Goal: Ask a question: Seek information or help from site administrators or community

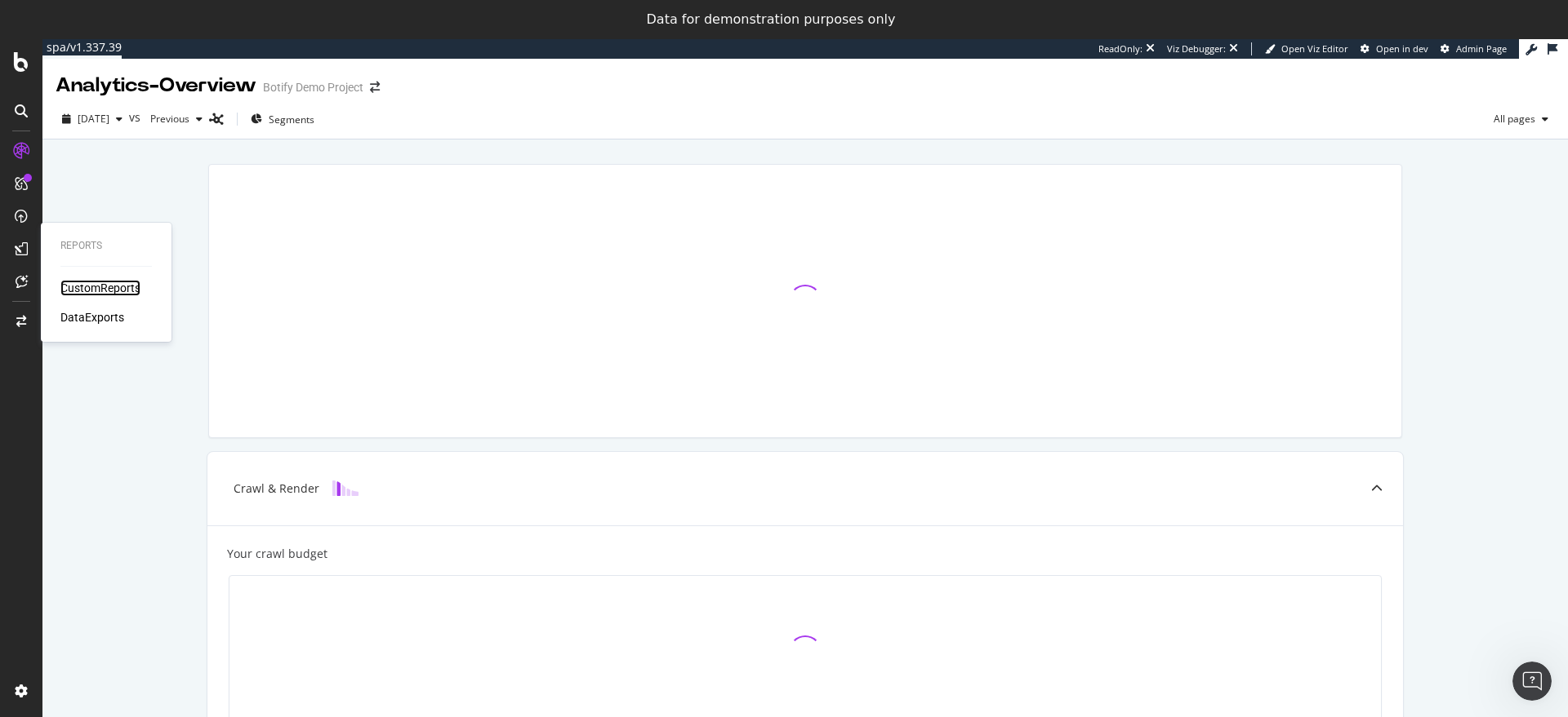
click at [100, 293] on div "CustomReports" at bounding box center [100, 288] width 80 height 16
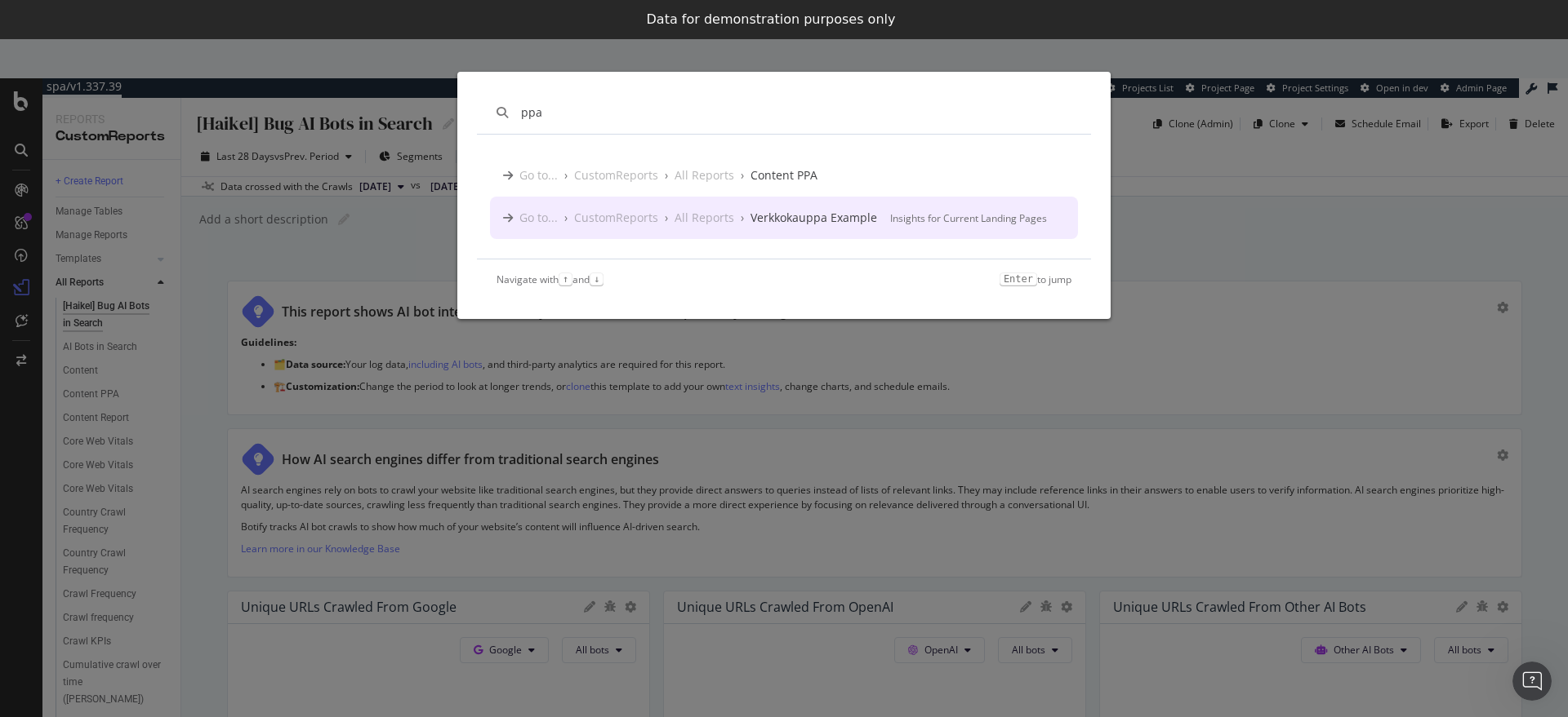
type input "ppa"
click at [405, 235] on div "ppa Go to... › CustomReports › All Reports › Content PPA Go to... › CustomRepor…" at bounding box center [784, 358] width 1568 height 717
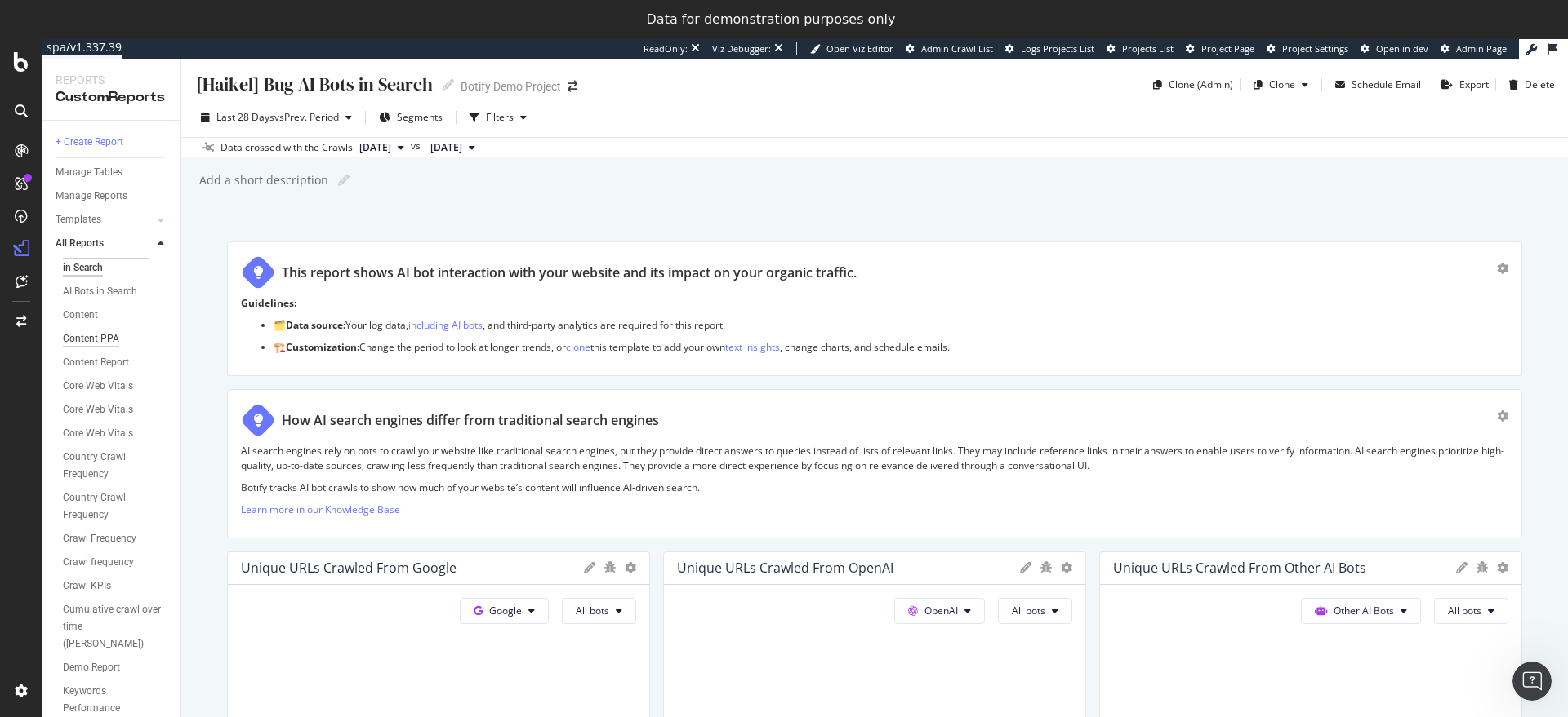
scroll to position [64, 0]
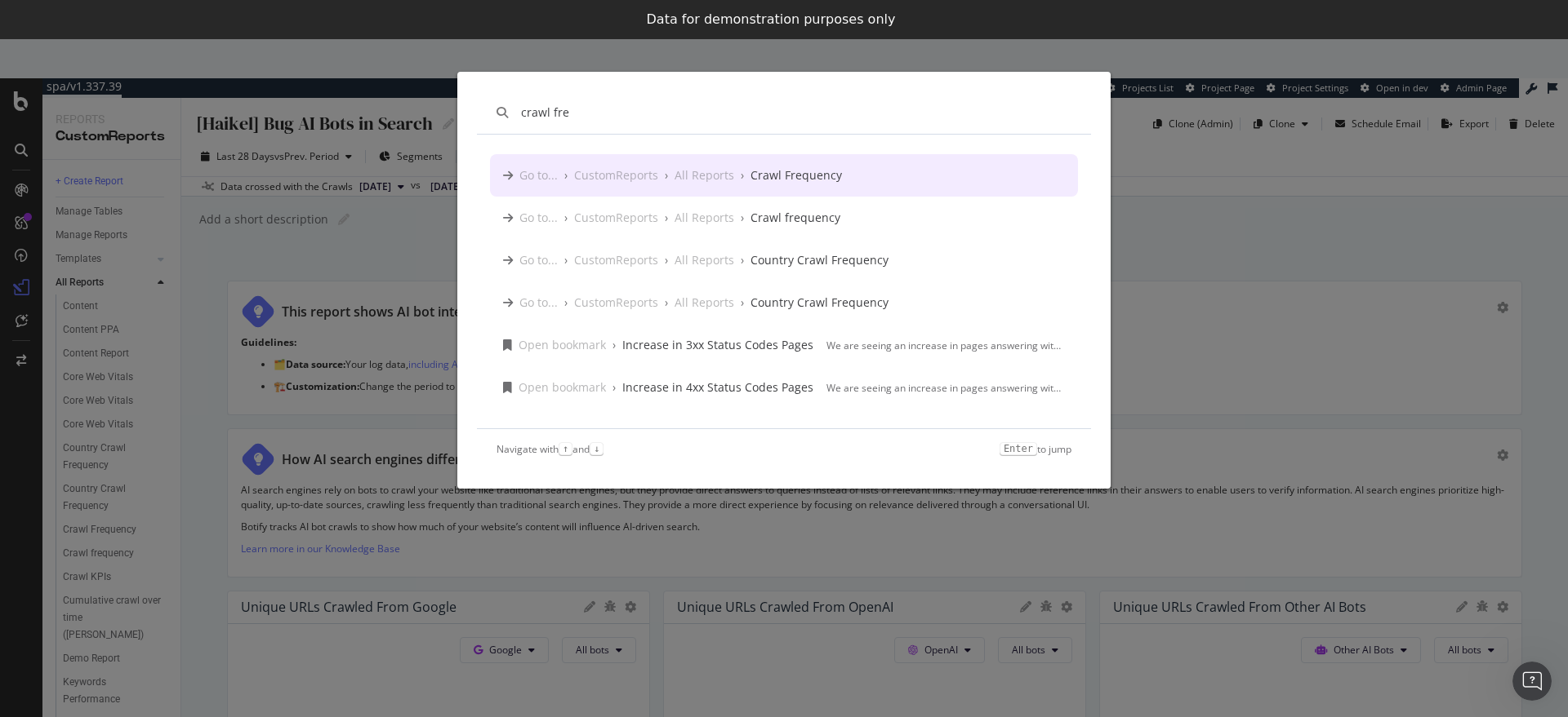
type input "crawl fre"
click at [1274, 257] on div "crawl fre Go to... › CustomReports › All Reports › Crawl Frequency Go to... › C…" at bounding box center [784, 358] width 1568 height 717
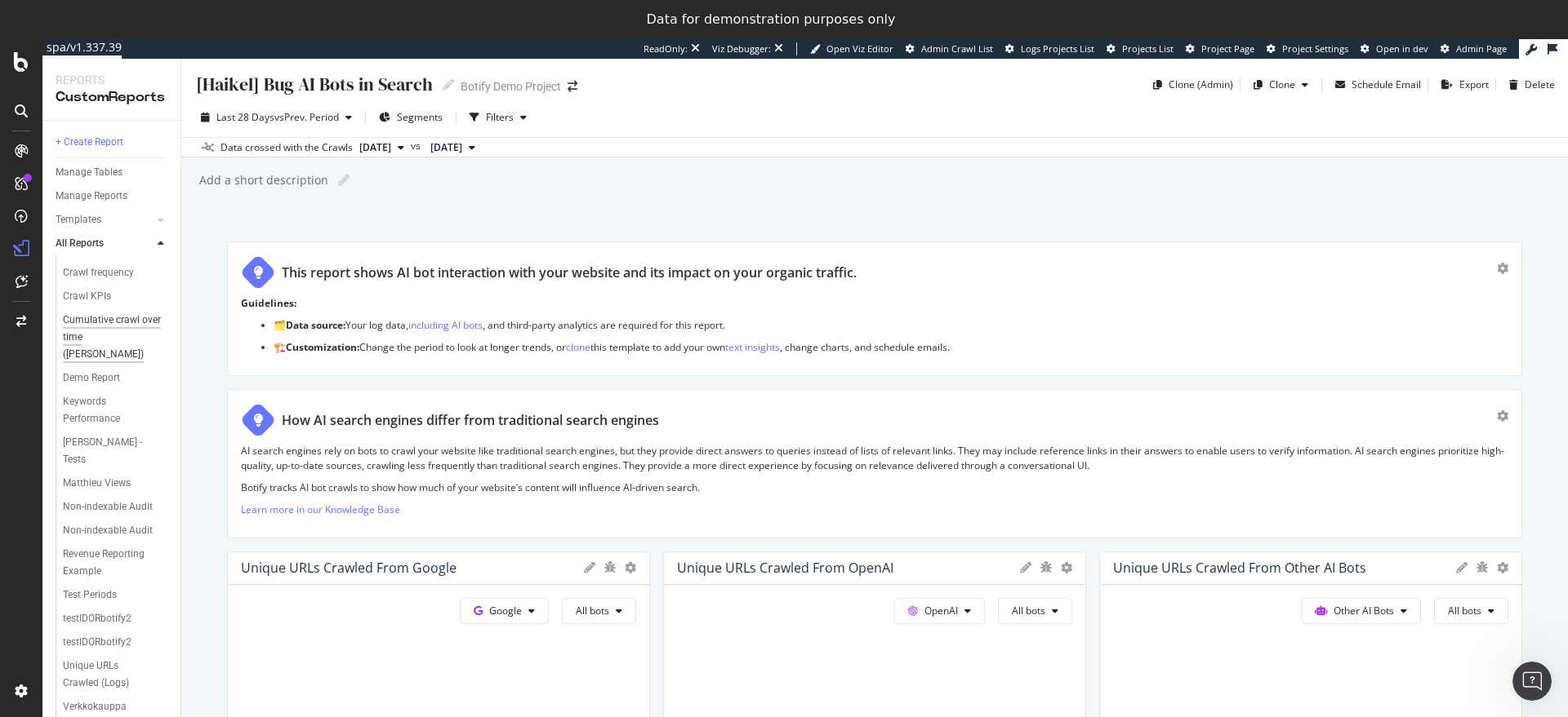
scroll to position [0, 0]
click at [109, 197] on div "Manage Reports" at bounding box center [91, 196] width 71 height 17
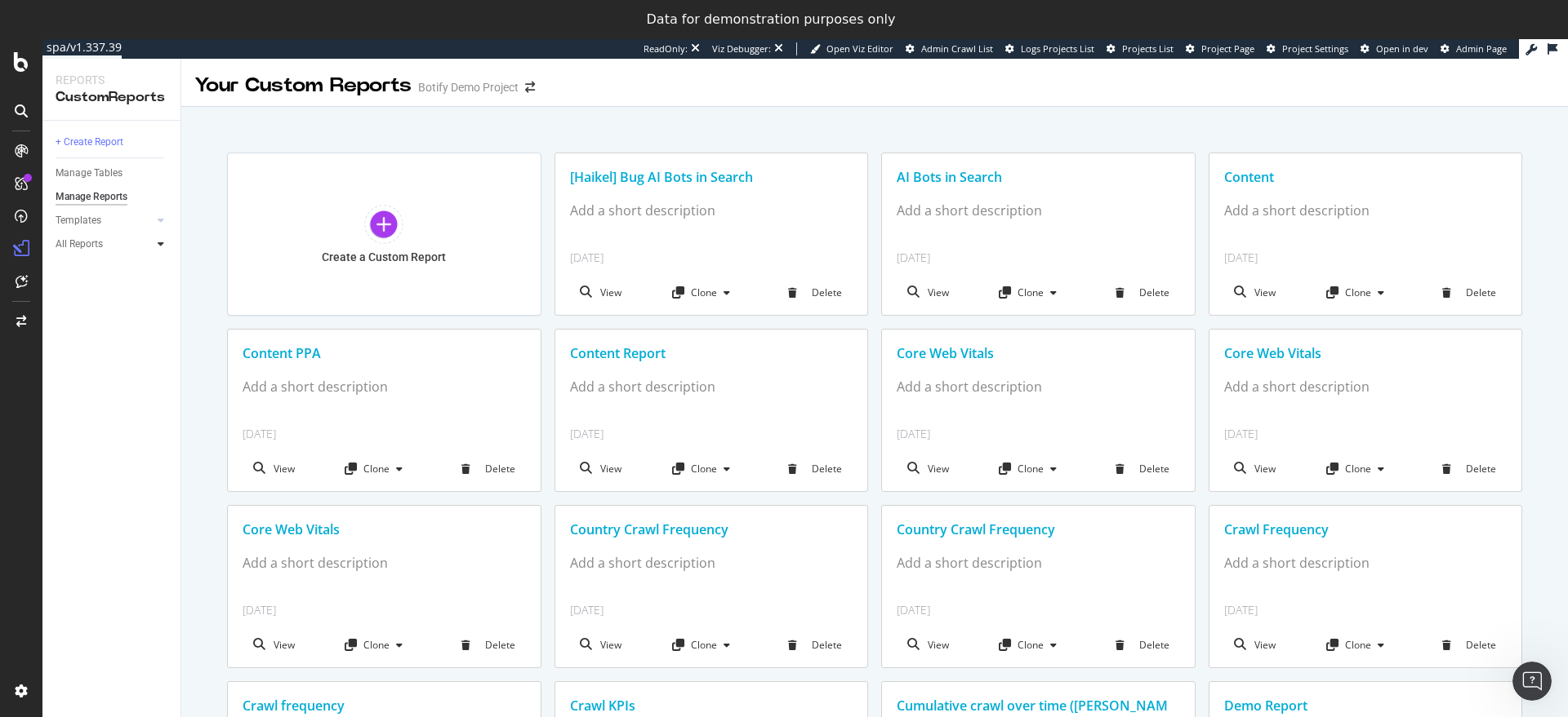
click at [164, 241] on icon at bounding box center [161, 244] width 7 height 10
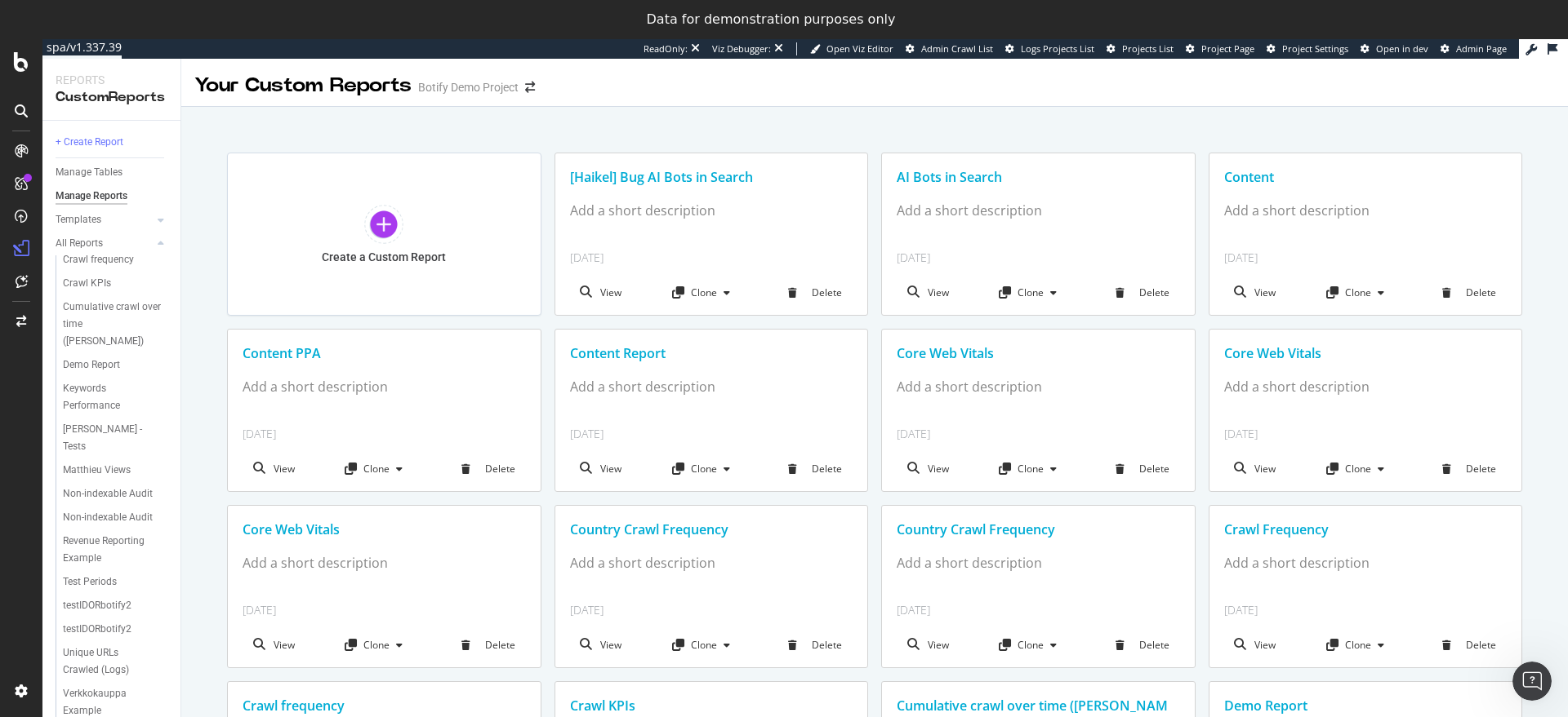
click at [15, 114] on icon at bounding box center [21, 111] width 13 height 13
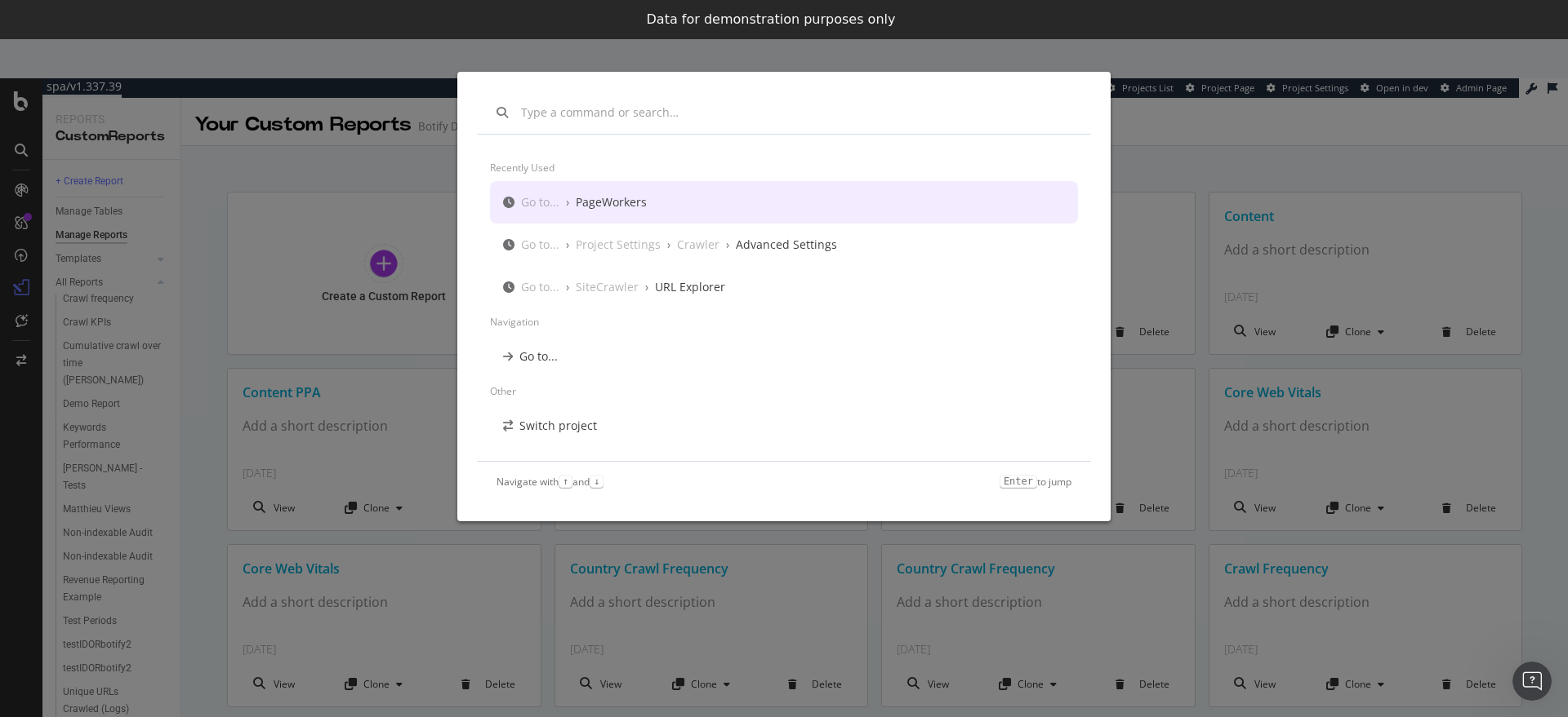
click at [309, 153] on div "Recently used Go to... › PageWorkers Go to... › Project Settings › Crawler › Ad…" at bounding box center [784, 358] width 1568 height 717
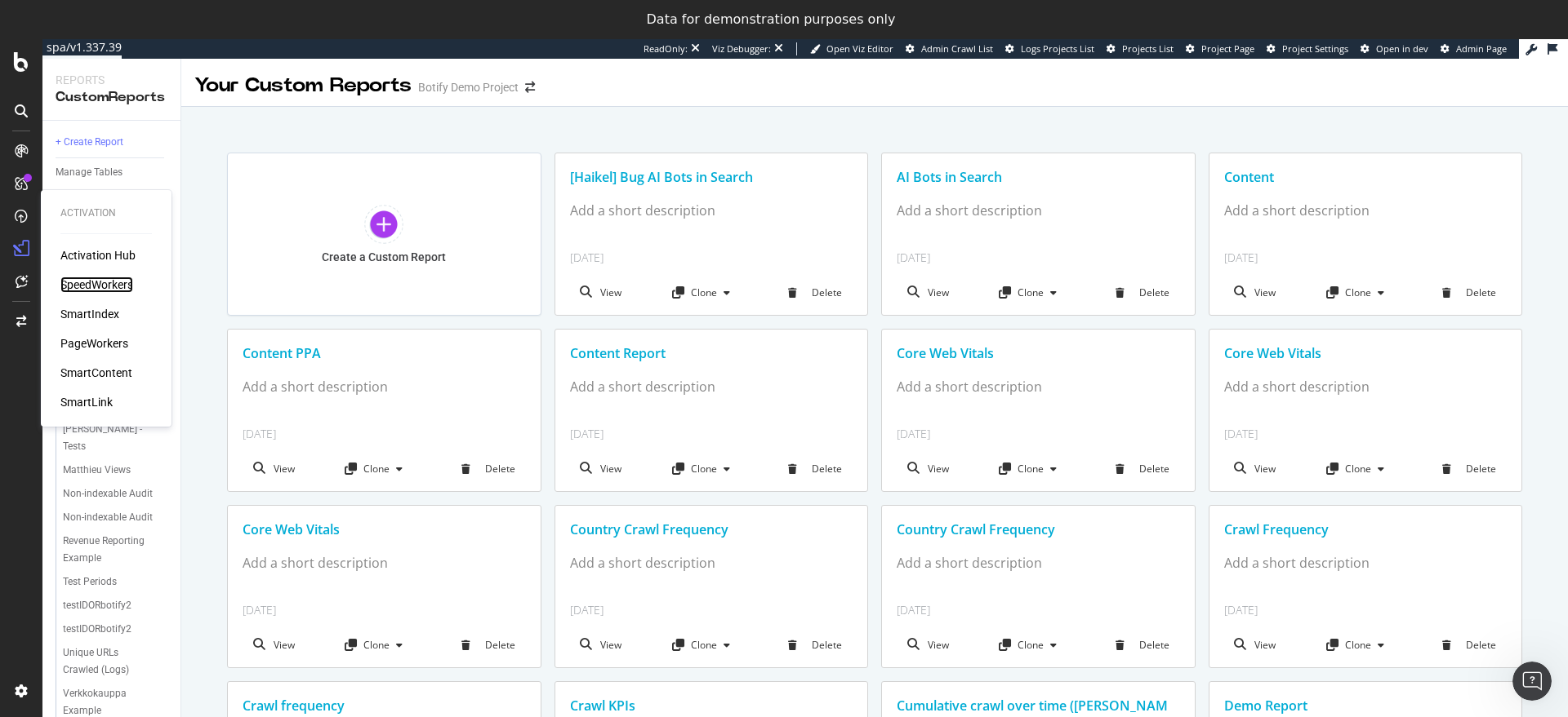
click at [106, 278] on div "SpeedWorkers" at bounding box center [97, 285] width 72 height 16
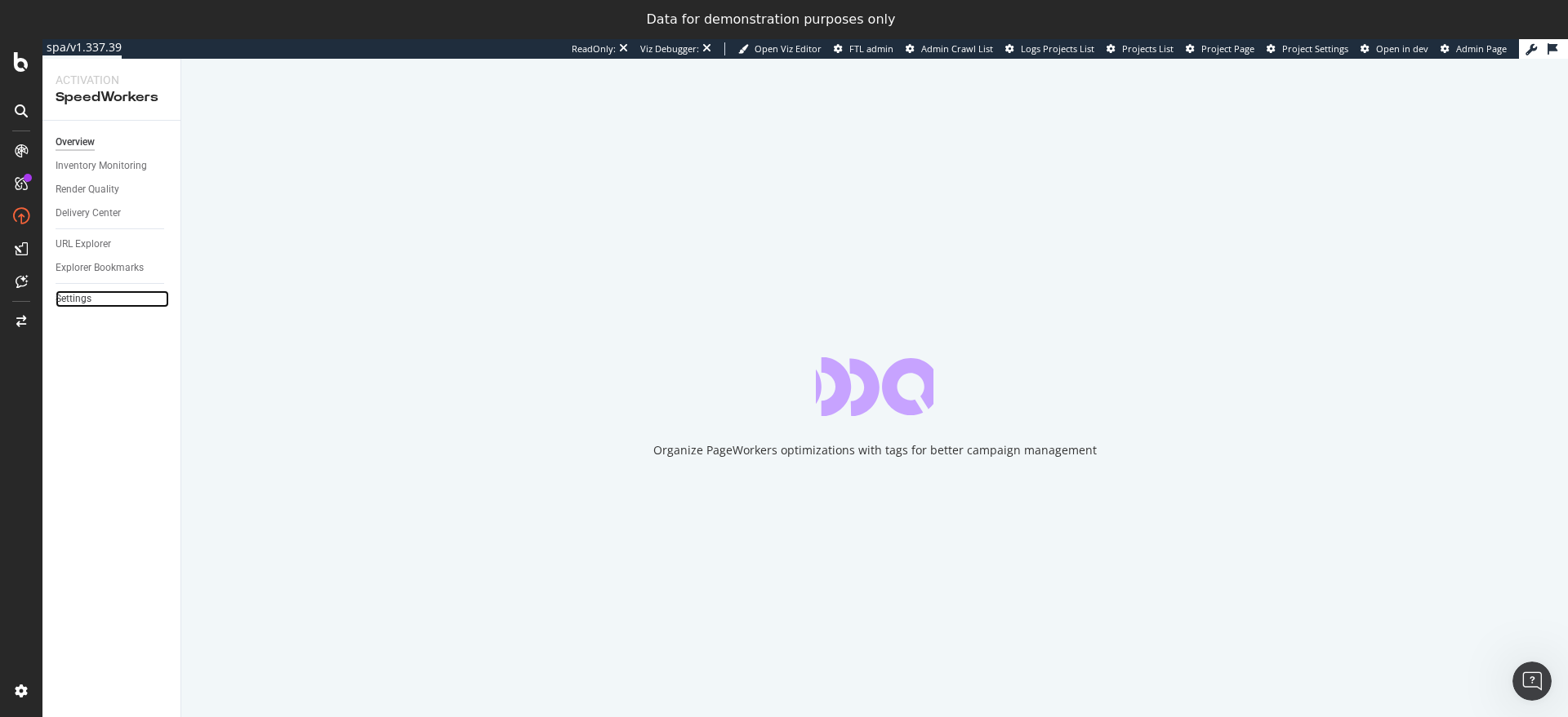
click at [95, 303] on link "Settings" at bounding box center [113, 299] width 113 height 17
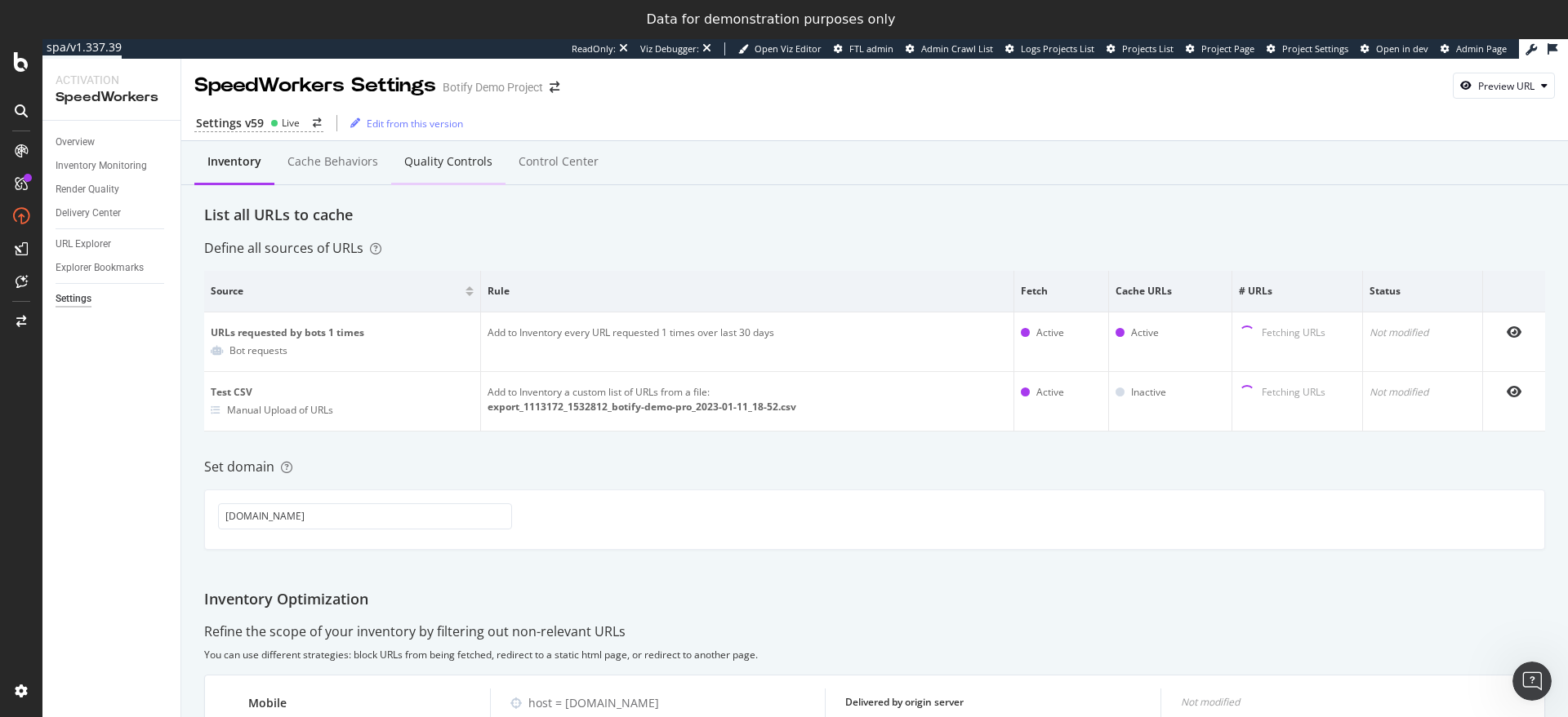
click at [461, 172] on div "Quality Controls" at bounding box center [448, 163] width 114 height 45
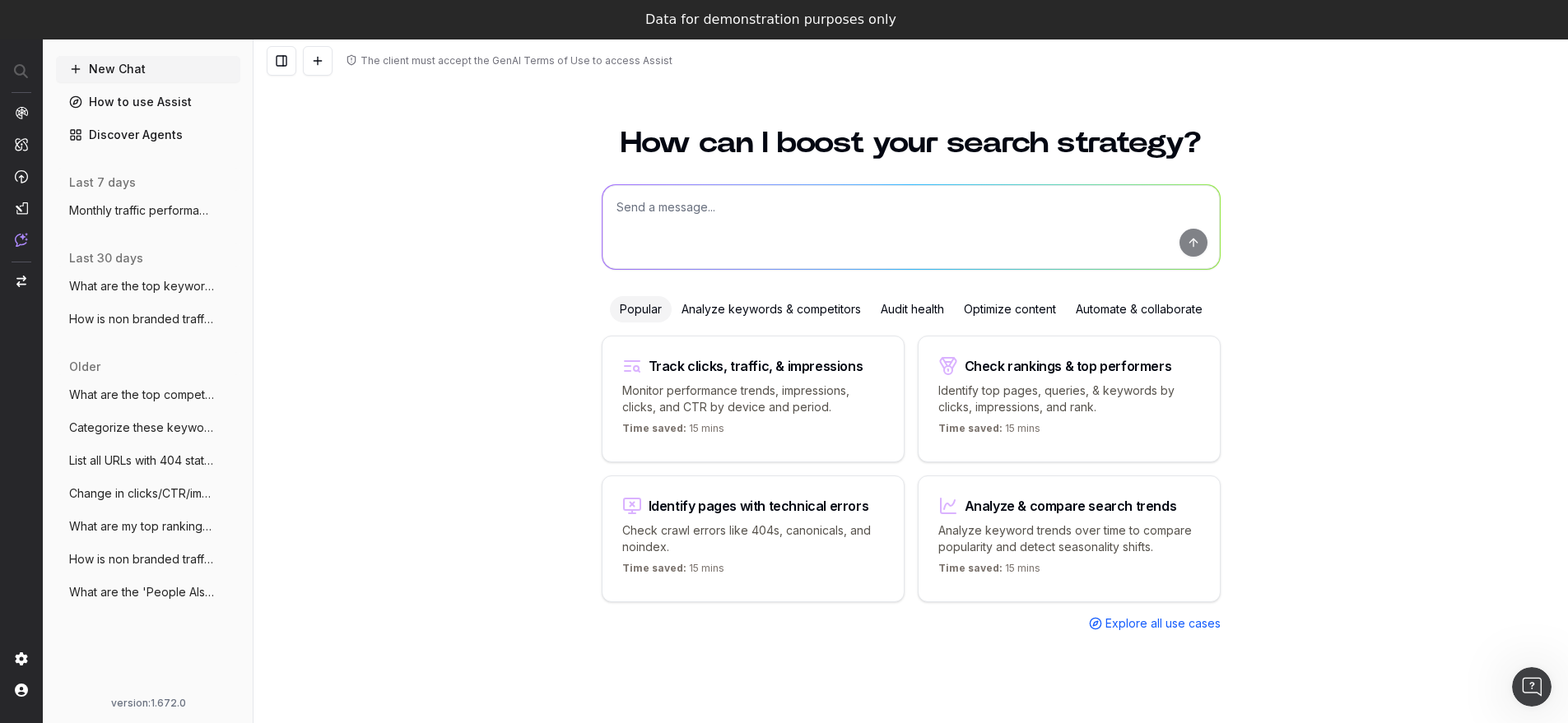
click at [649, 225] on textarea at bounding box center [910, 227] width 617 height 84
type textarea "cpc by depth"
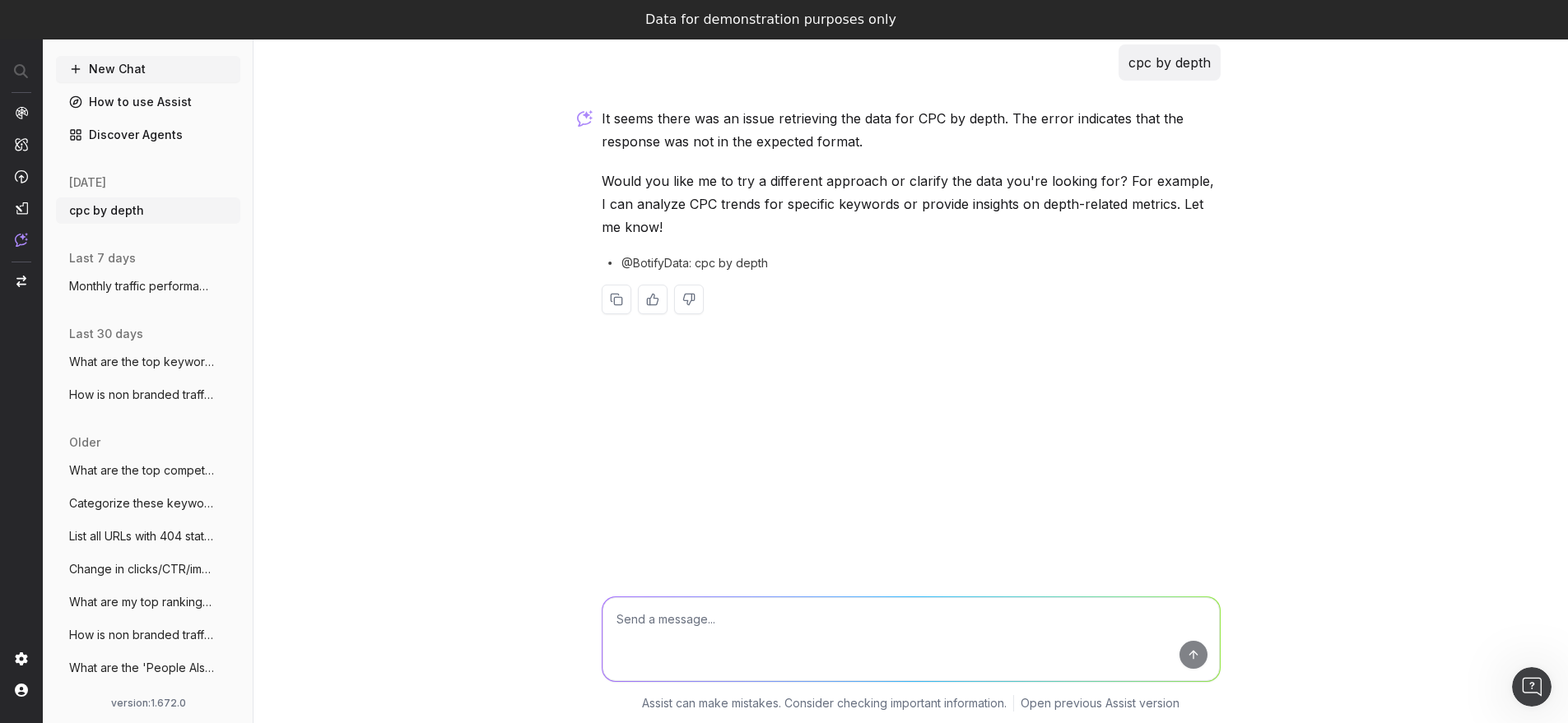
scroll to position [40, 0]
click at [703, 639] on textarea at bounding box center [910, 637] width 617 height 84
type textarea "ctr by depth"
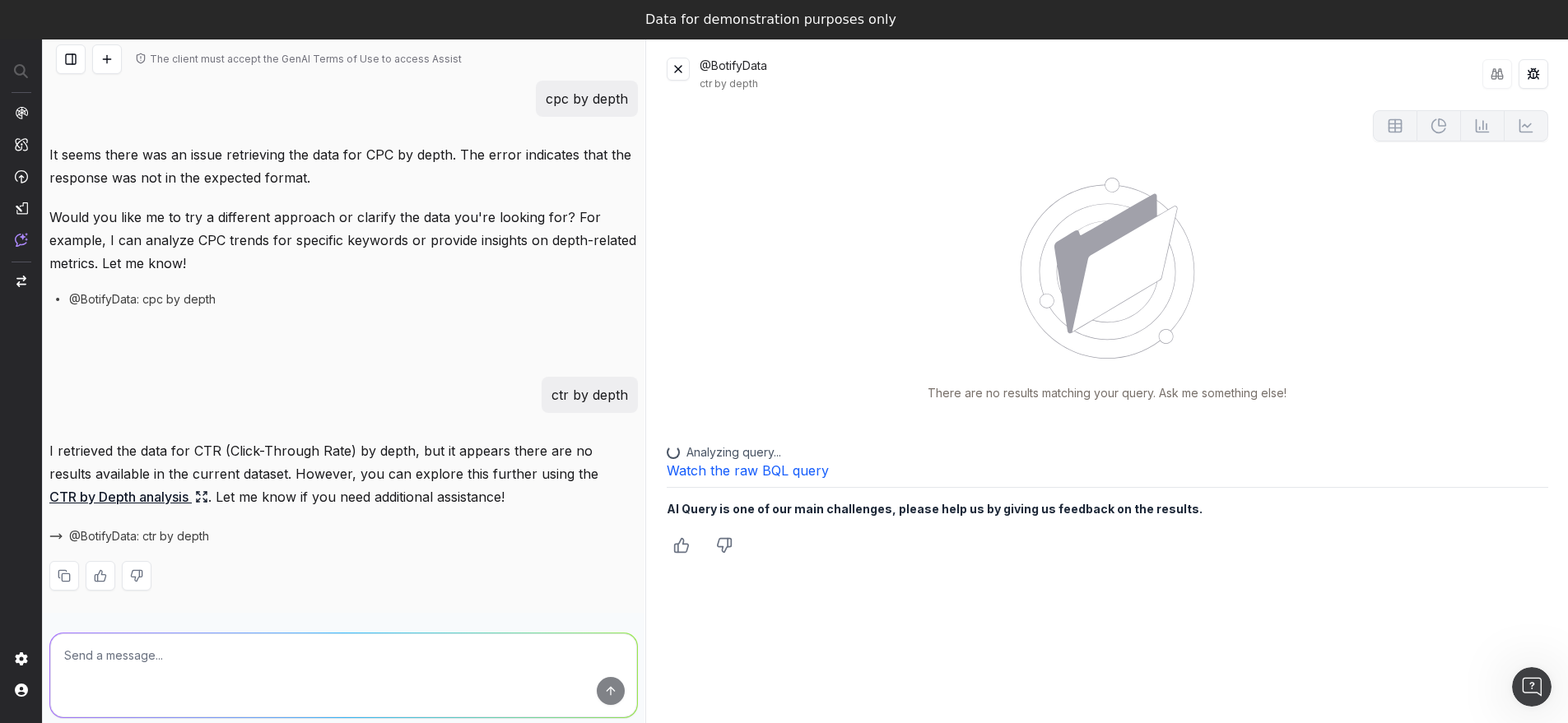
scroll to position [0, 0]
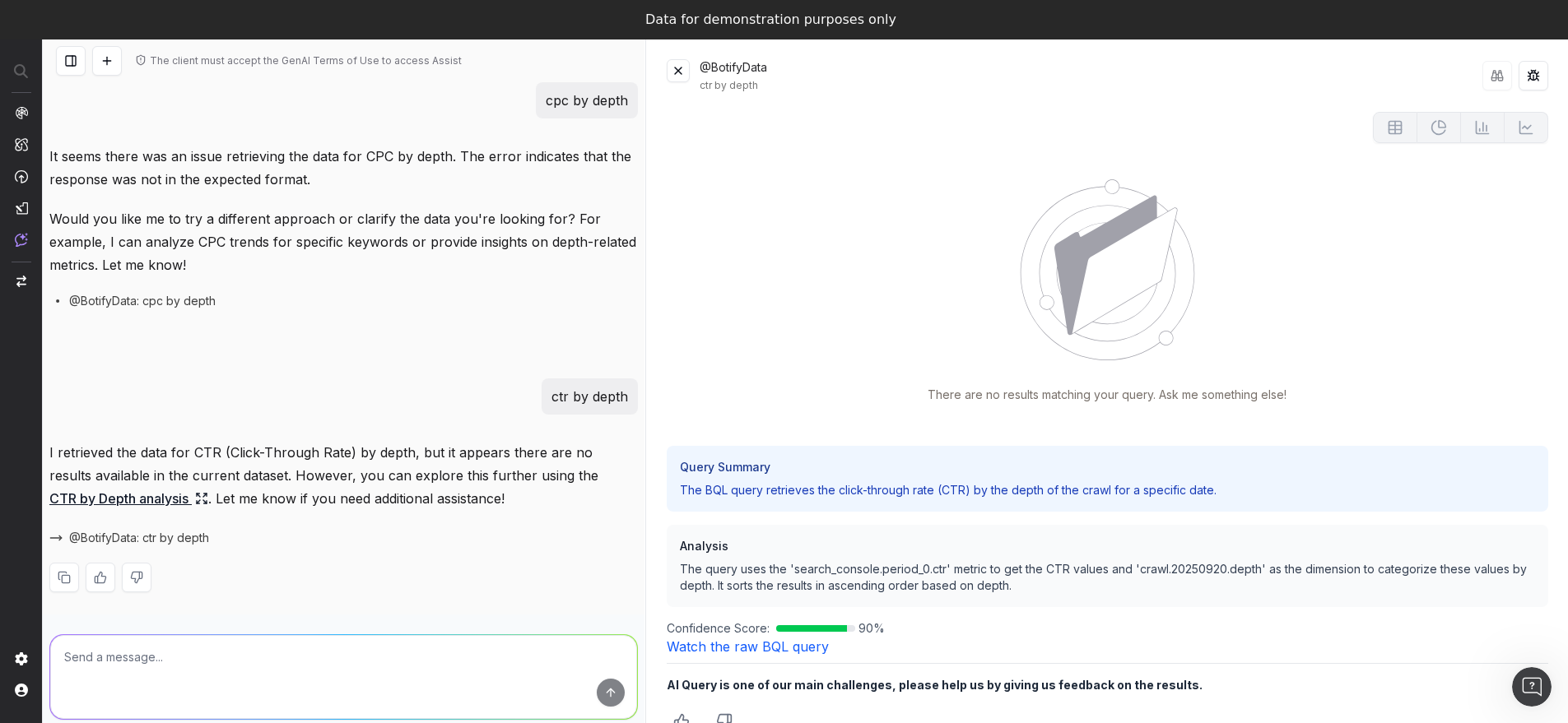
click at [120, 66] on button at bounding box center [107, 61] width 30 height 30
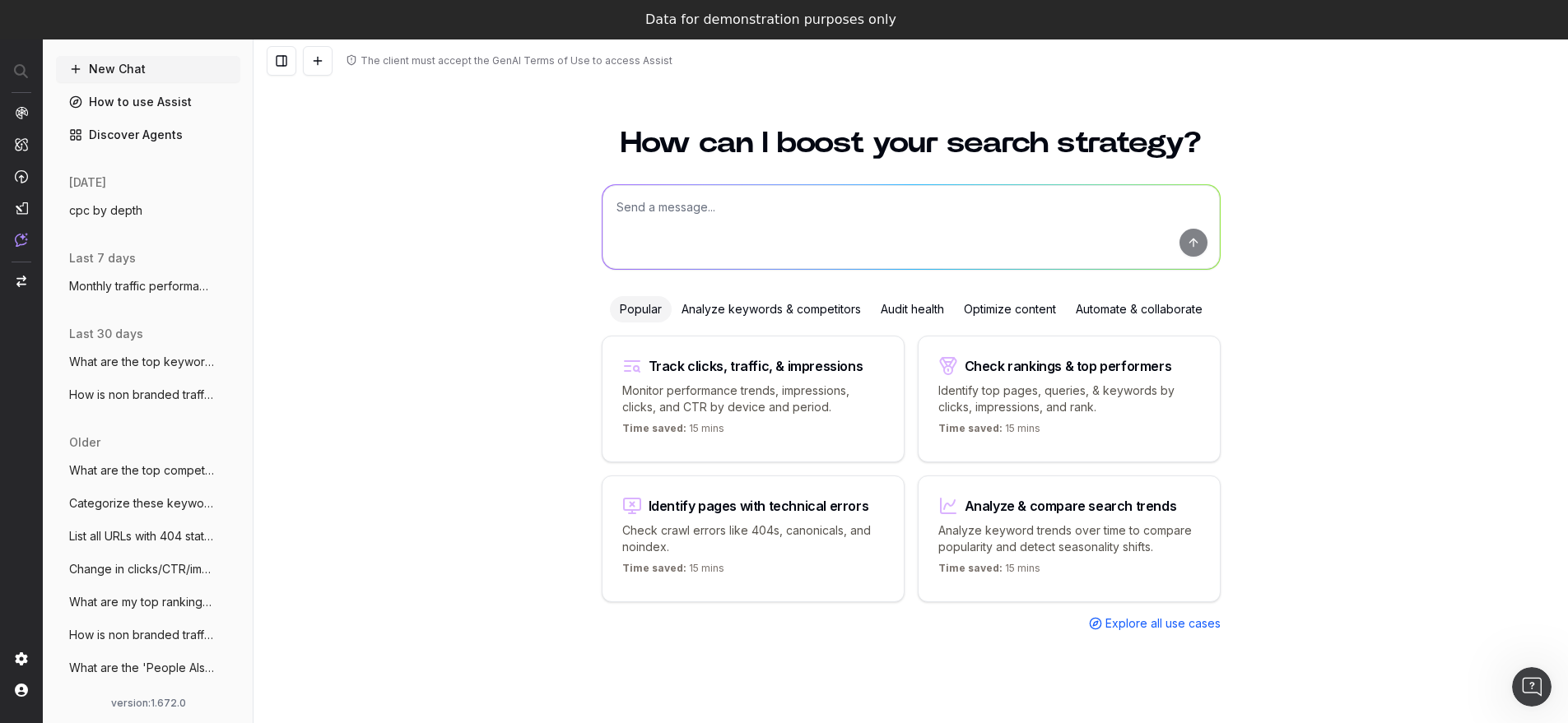
click at [651, 210] on textarea at bounding box center [910, 227] width 617 height 84
